Goal: Task Accomplishment & Management: Use online tool/utility

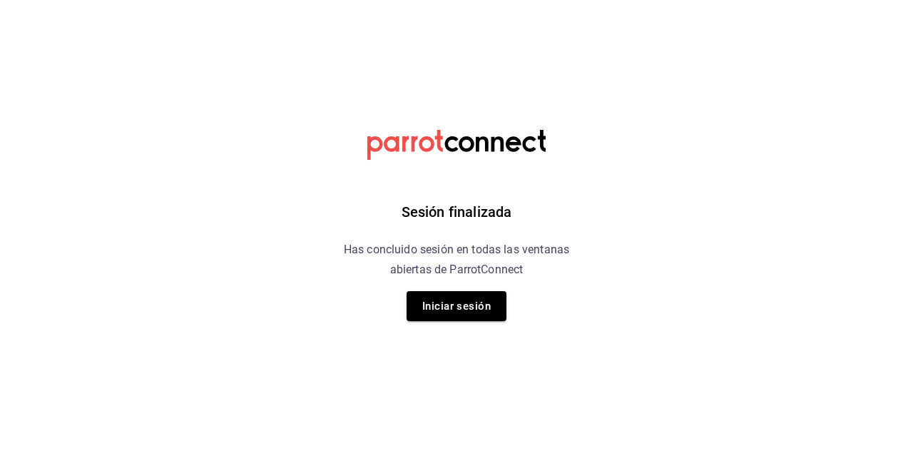
click at [461, 308] on button "Iniciar sesión" at bounding box center [456, 306] width 100 height 30
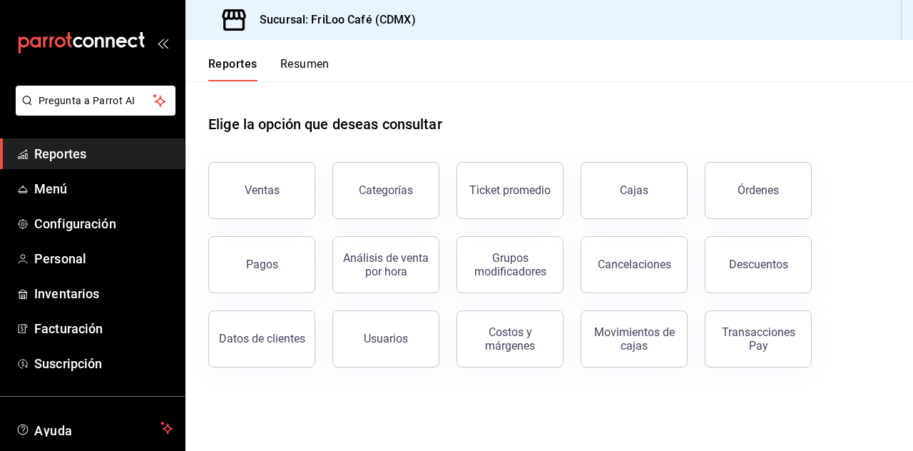
click at [68, 188] on span "Menú" at bounding box center [103, 188] width 139 height 19
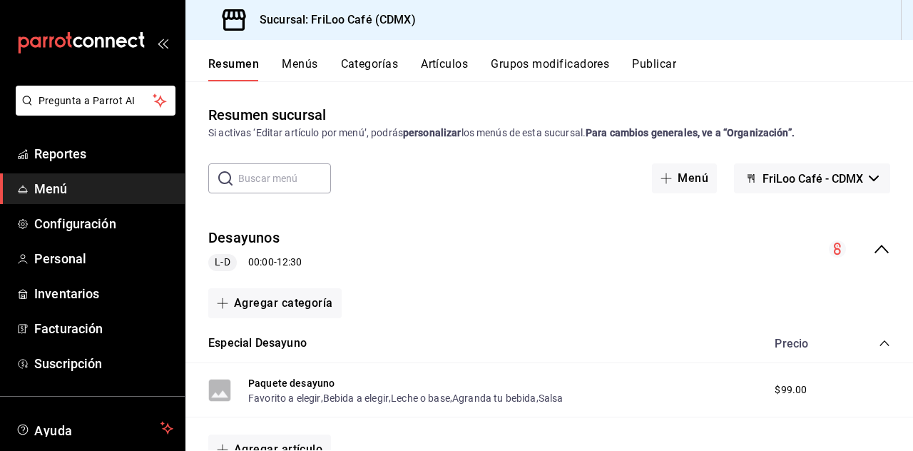
click at [538, 71] on button "Grupos modificadores" at bounding box center [550, 69] width 118 height 24
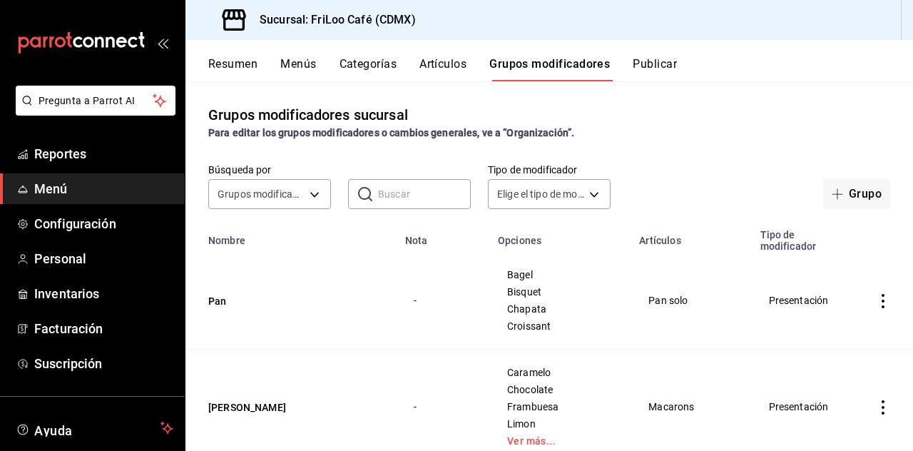
click at [419, 193] on input "text" at bounding box center [424, 194] width 93 height 29
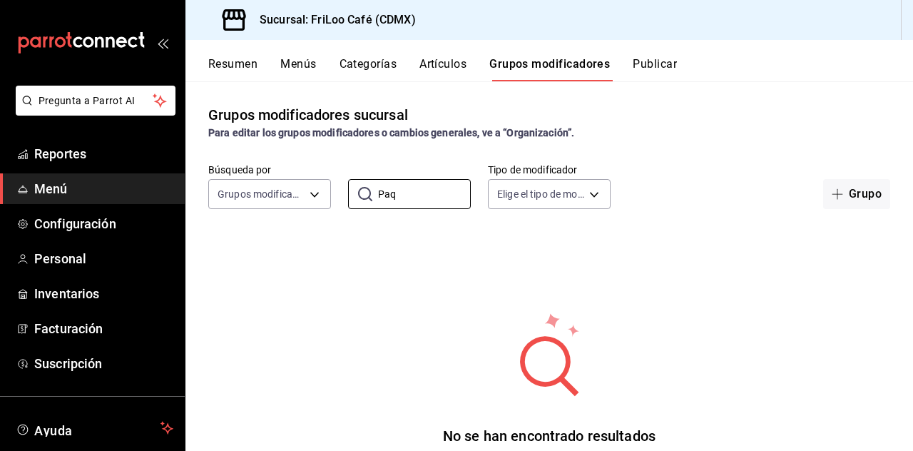
click at [426, 193] on input "Paq" at bounding box center [424, 194] width 93 height 29
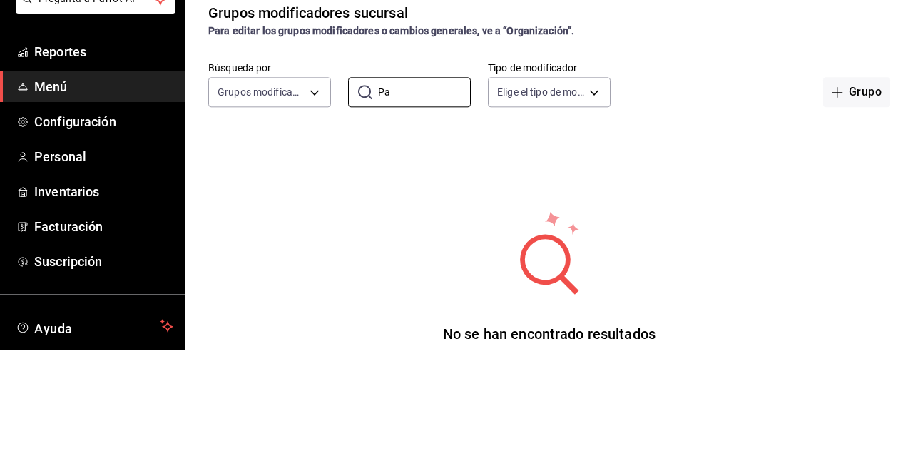
type input "P"
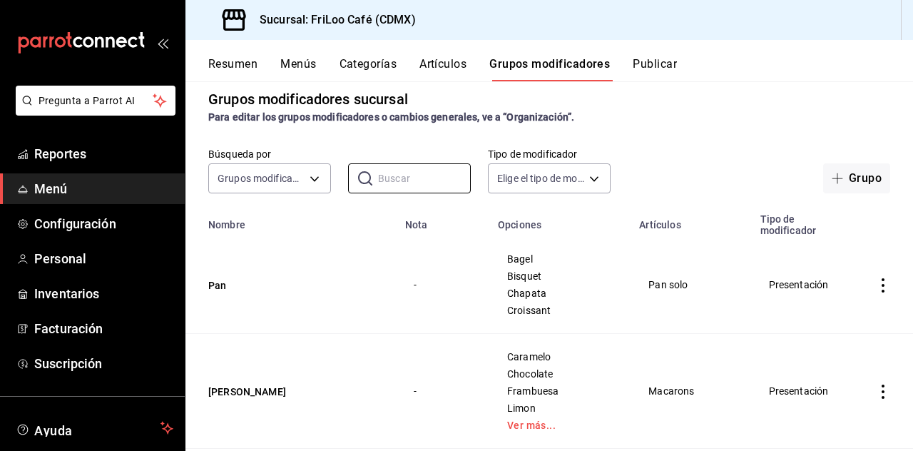
scroll to position [9, 0]
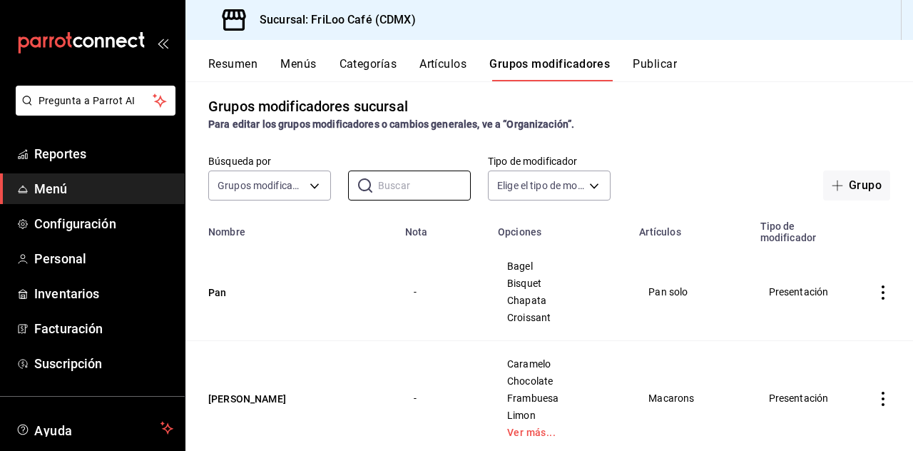
click at [662, 240] on th "Artículos" at bounding box center [690, 227] width 120 height 31
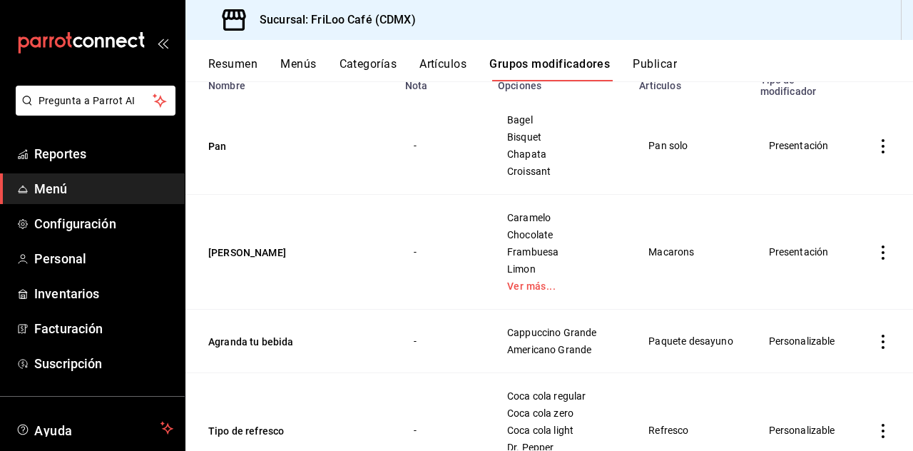
scroll to position [0, 0]
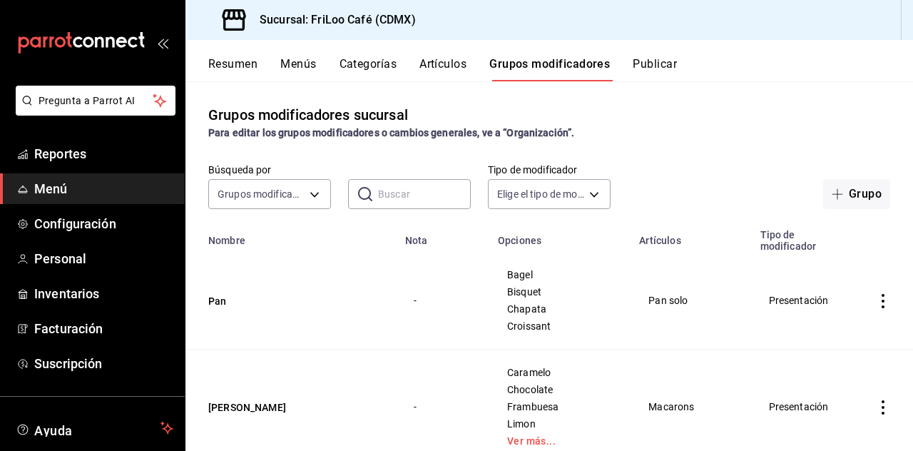
click at [425, 196] on input "text" at bounding box center [424, 194] width 93 height 29
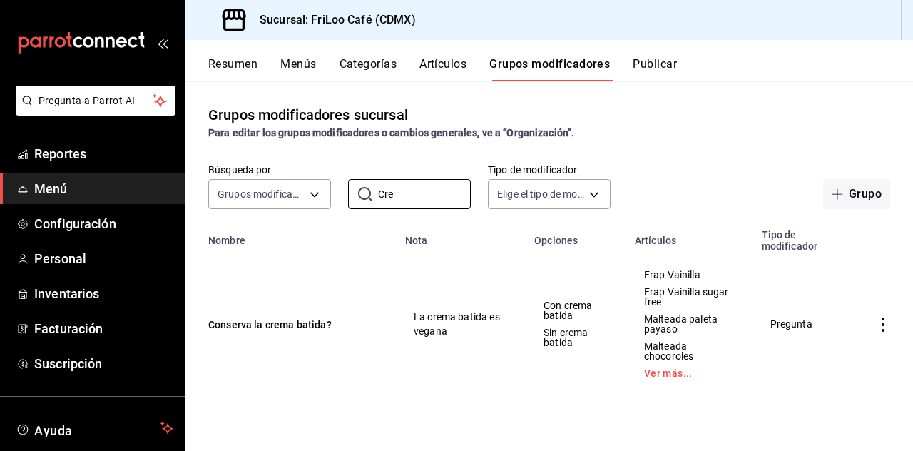
type input "Cre"
click at [304, 328] on button "Conserva la crema batida?" at bounding box center [293, 324] width 171 height 14
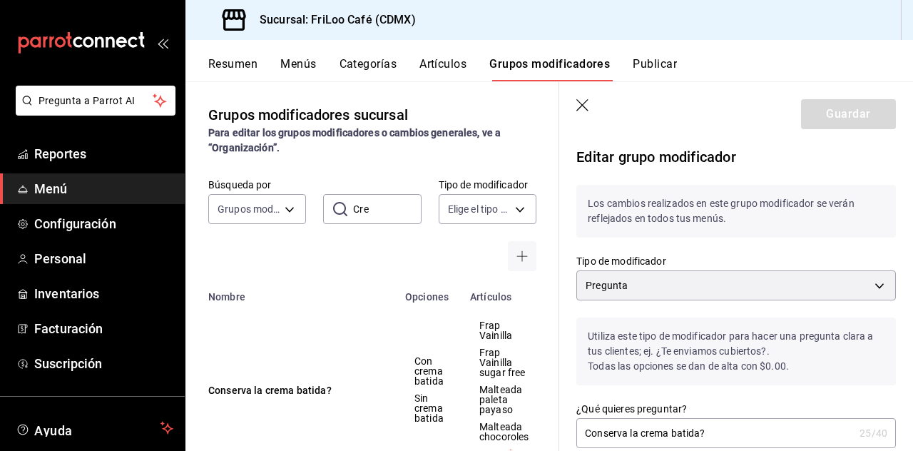
click at [581, 111] on icon "button" at bounding box center [583, 106] width 14 height 14
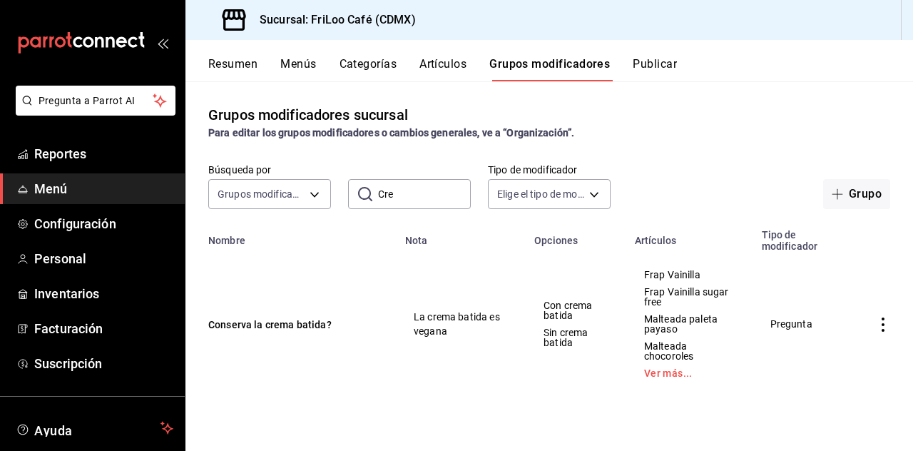
click at [836, 202] on button "Grupo" at bounding box center [856, 194] width 67 height 30
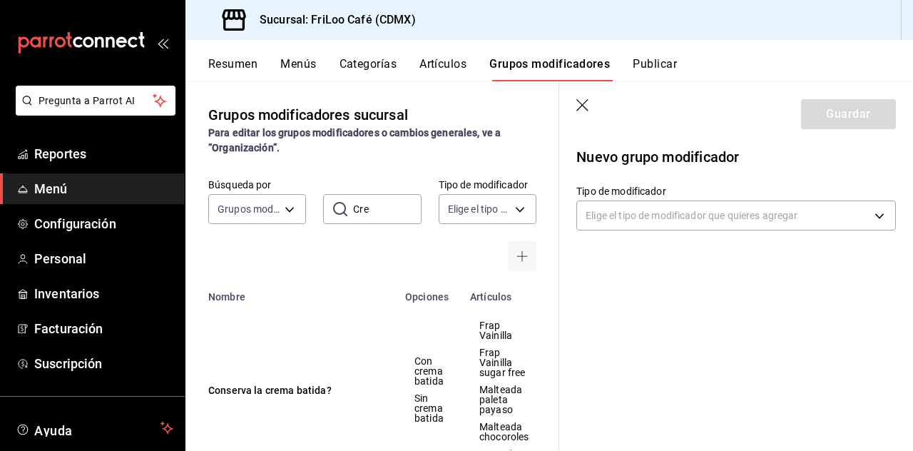
click at [699, 217] on body "Pregunta a Parrot AI Reportes Menú Configuración Personal Inventarios Facturaci…" at bounding box center [456, 225] width 913 height 451
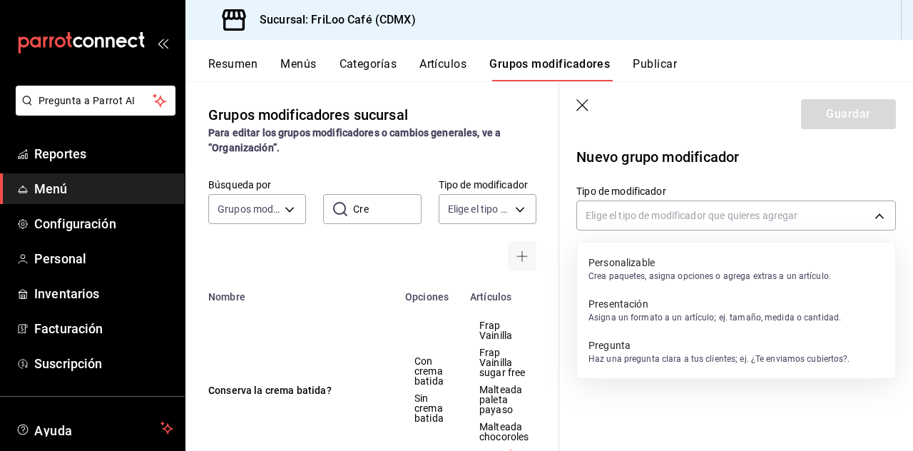
click at [668, 271] on p "Crea paquetes, asigna opciones o agrega extras a un artículo." at bounding box center [709, 276] width 242 height 13
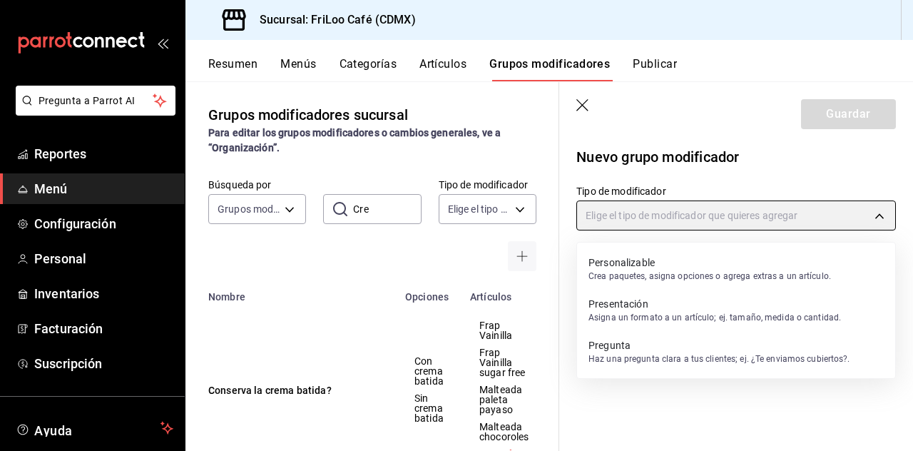
type input "CUSTOMIZABLE"
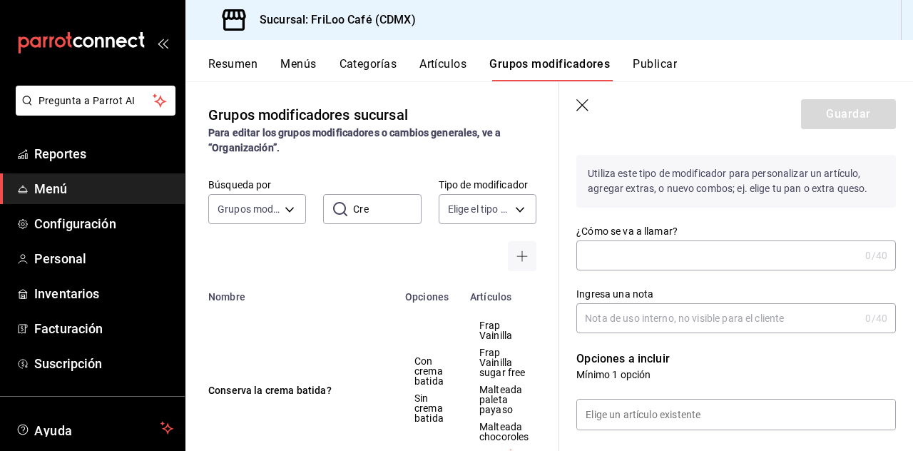
scroll to position [92, 0]
click at [705, 260] on input "¿Cómo se va a llamar?" at bounding box center [717, 256] width 283 height 29
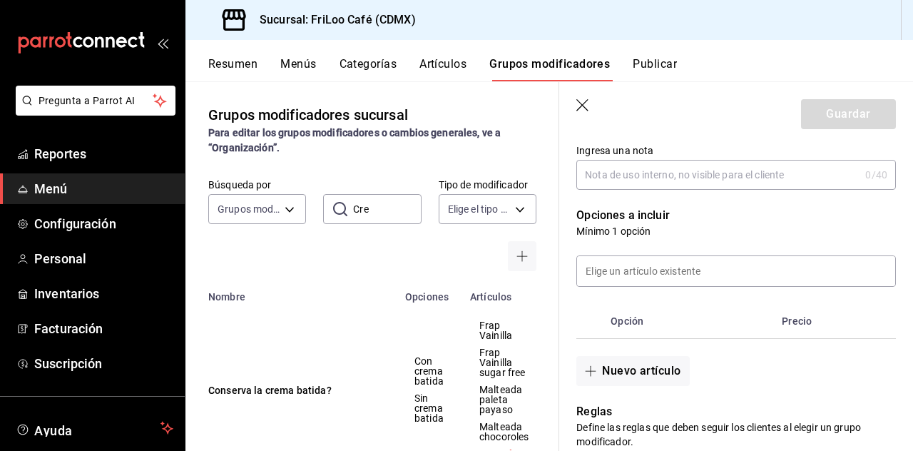
scroll to position [240, 0]
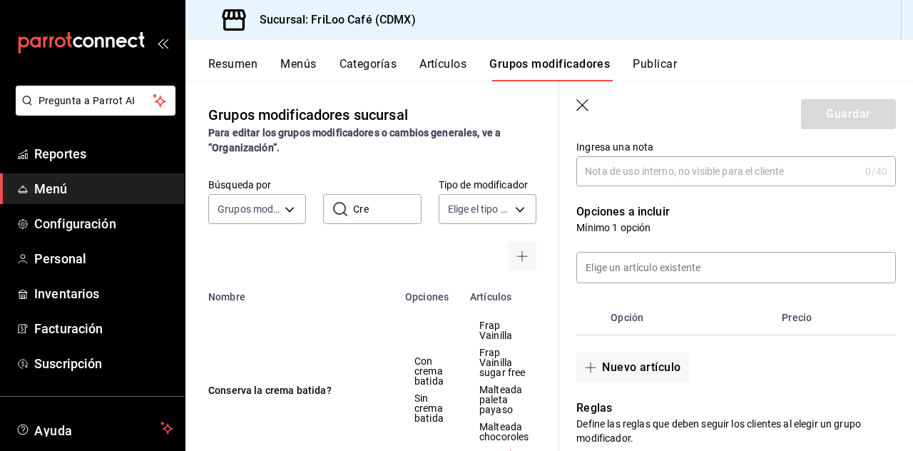
type input "Conserva la crema batida?"
click at [684, 273] on input at bounding box center [736, 267] width 318 height 30
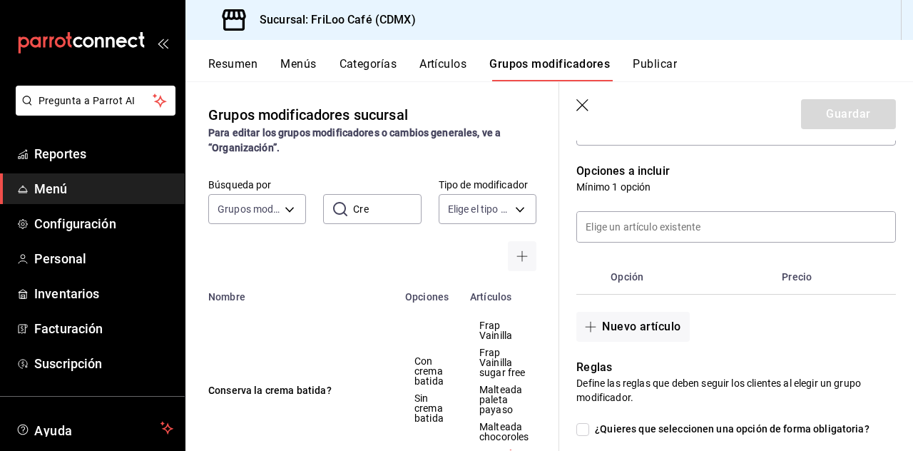
scroll to position [281, 0]
click at [597, 336] on button "Nuevo artículo" at bounding box center [632, 326] width 113 height 30
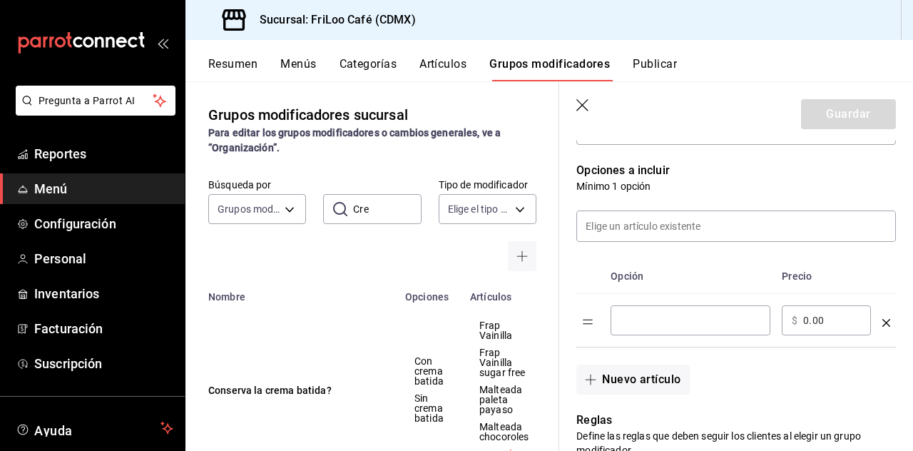
click at [684, 322] on input "optionsTable" at bounding box center [690, 320] width 140 height 14
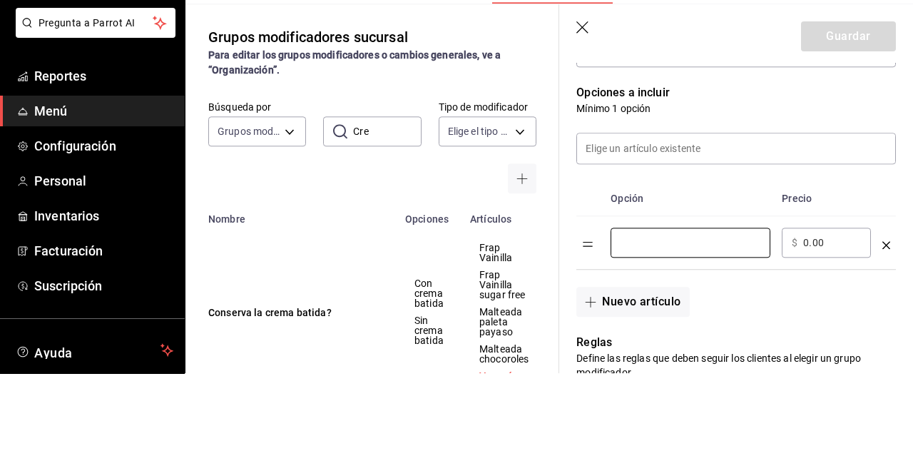
scroll to position [68, 0]
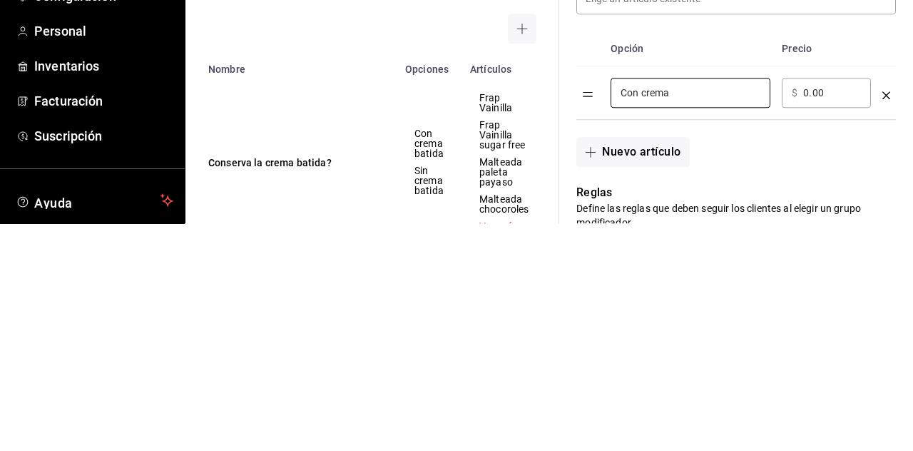
type input "Con crema"
click at [620, 381] on button "Nuevo artículo" at bounding box center [632, 379] width 113 height 30
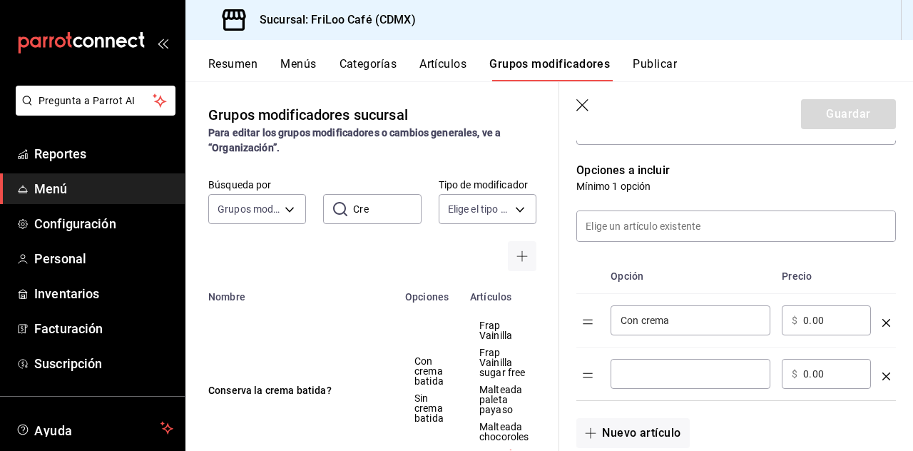
click at [665, 373] on input "optionsTable" at bounding box center [690, 373] width 140 height 14
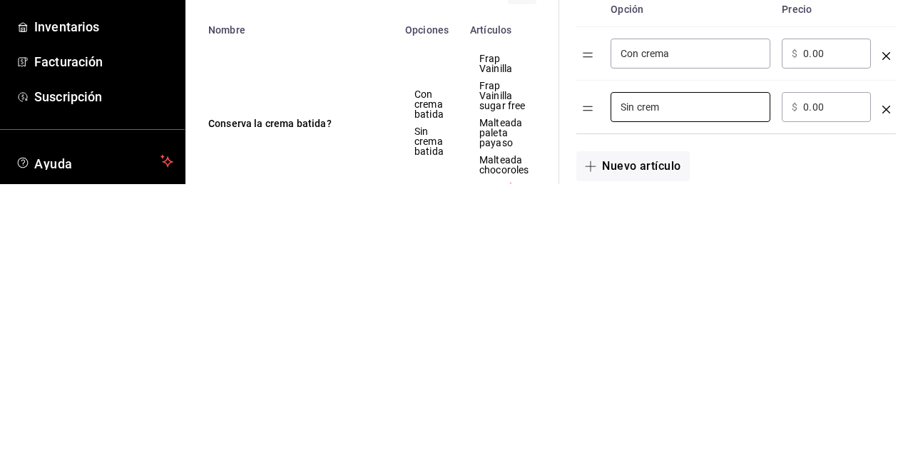
type input "Sin crema"
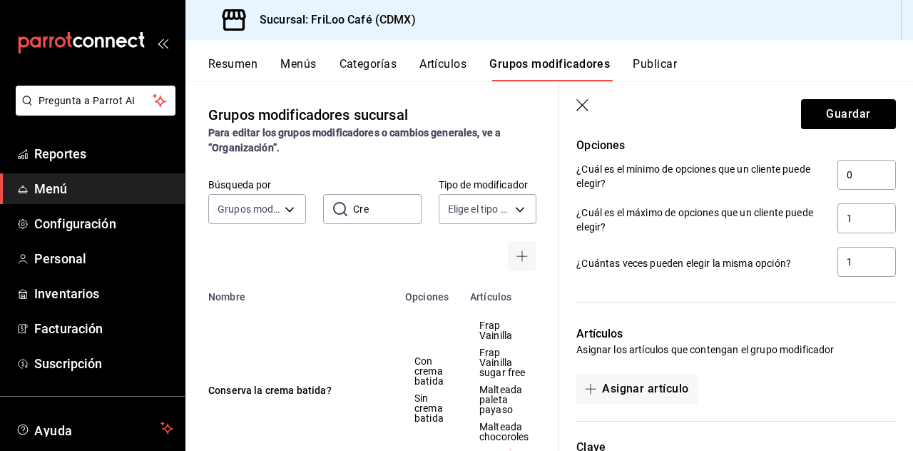
scroll to position [755, 0]
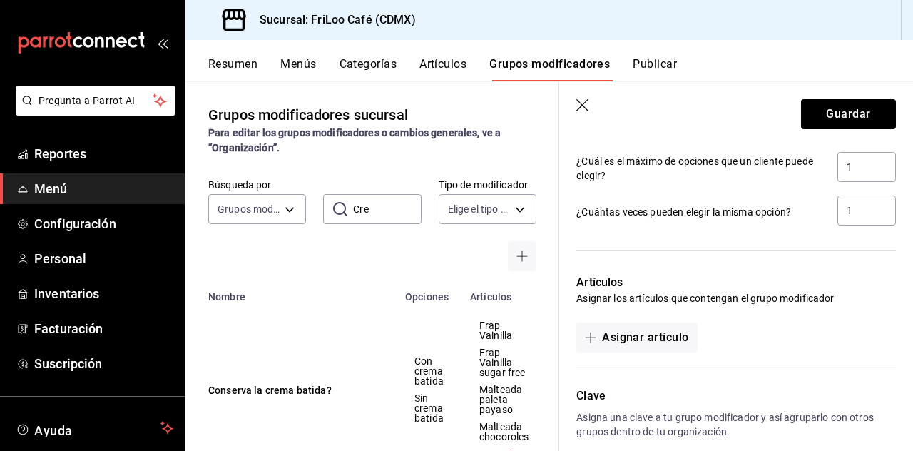
click at [616, 337] on button "Asignar artículo" at bounding box center [636, 337] width 120 height 30
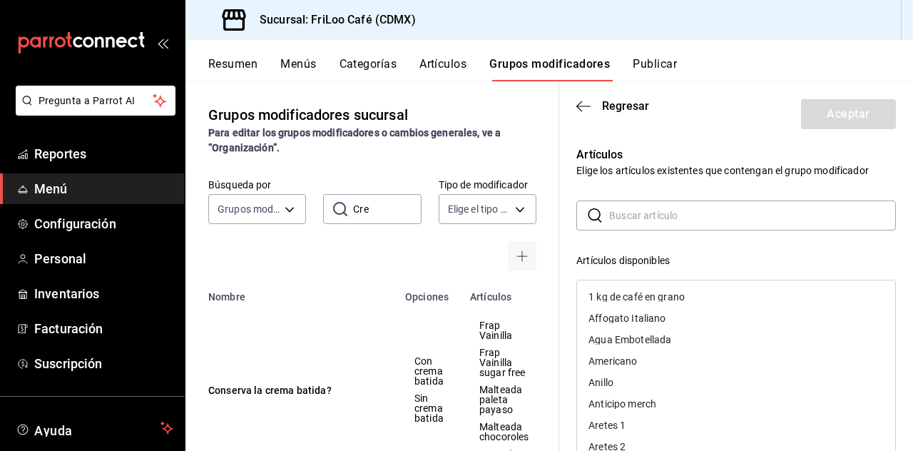
click at [655, 213] on input "text" at bounding box center [752, 215] width 287 height 29
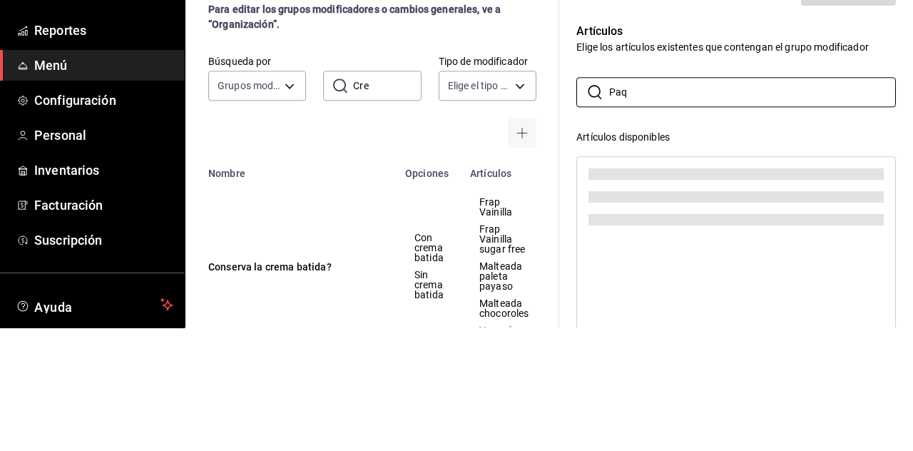
scroll to position [68, 0]
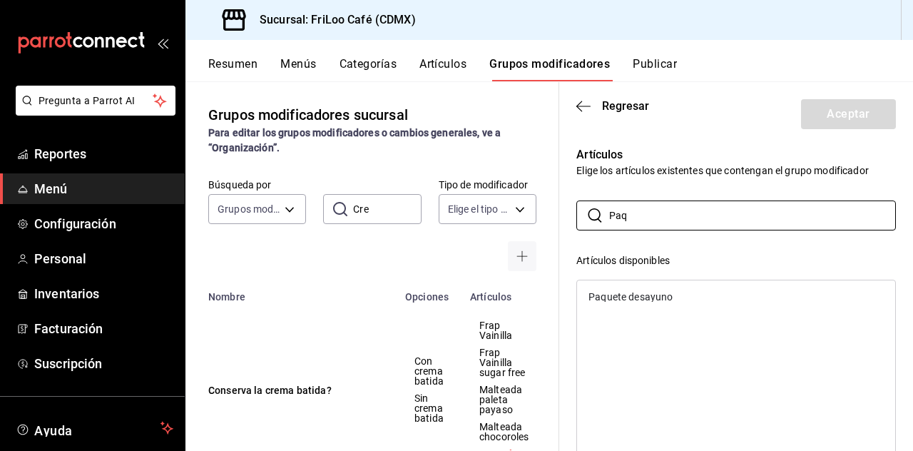
type input "Paq"
click at [656, 304] on div "Paquete desayuno" at bounding box center [736, 296] width 318 height 21
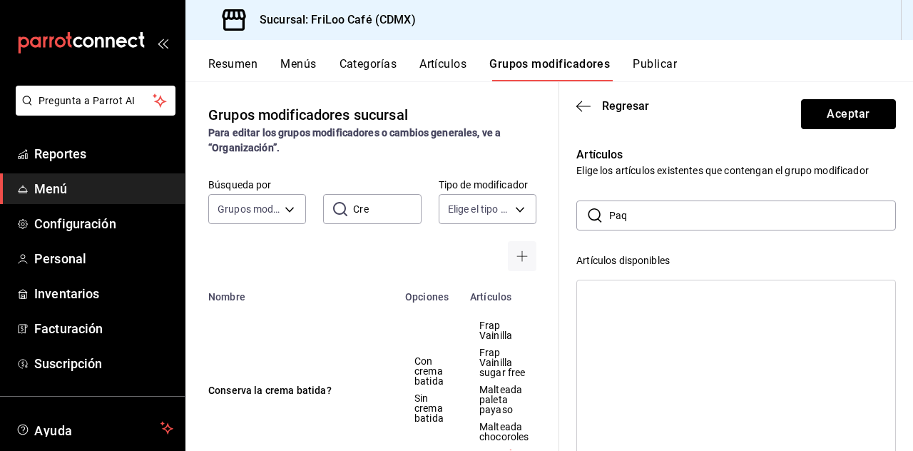
click at [848, 128] on button "Aceptar" at bounding box center [848, 114] width 95 height 30
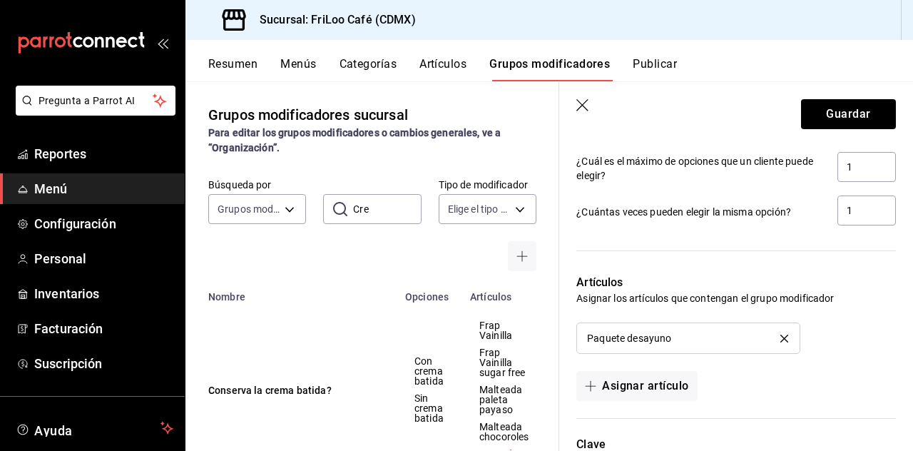
scroll to position [803, 0]
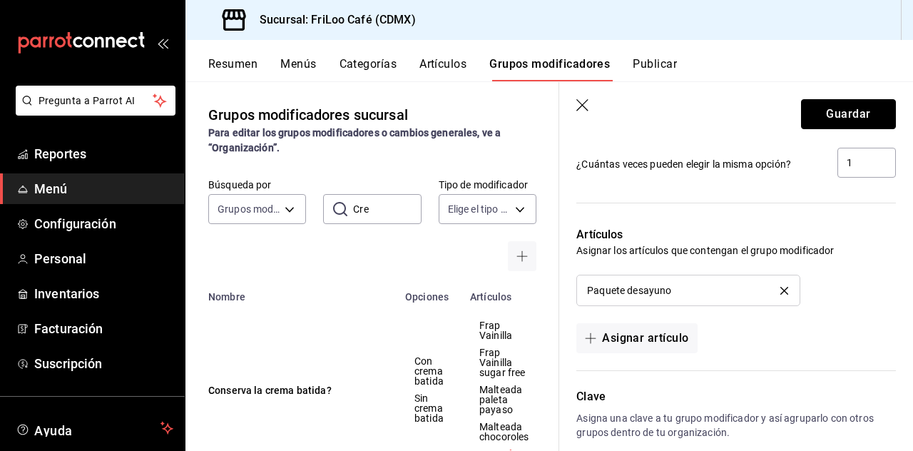
click at [853, 113] on button "Guardar" at bounding box center [848, 114] width 95 height 30
